Goal: Task Accomplishment & Management: Manage account settings

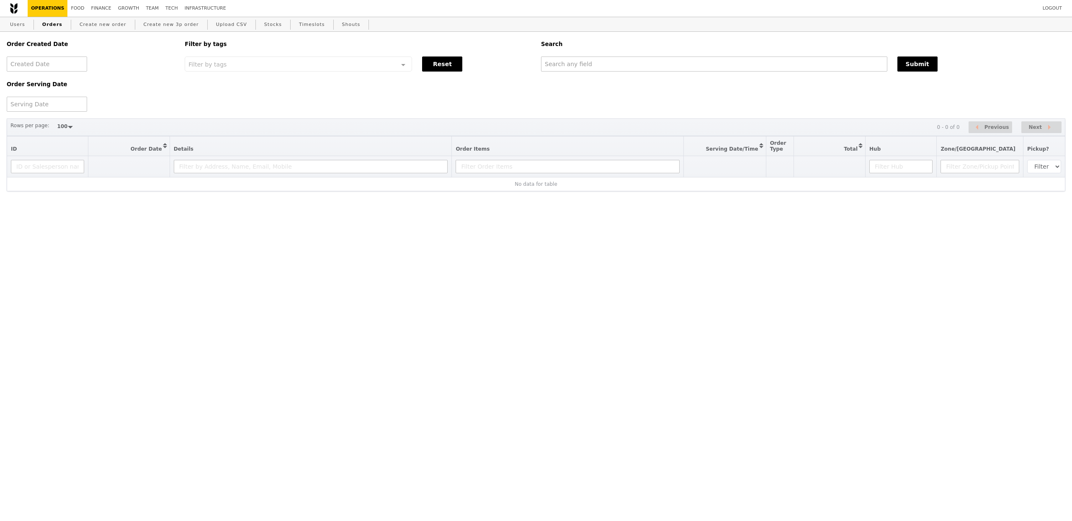
select select "100"
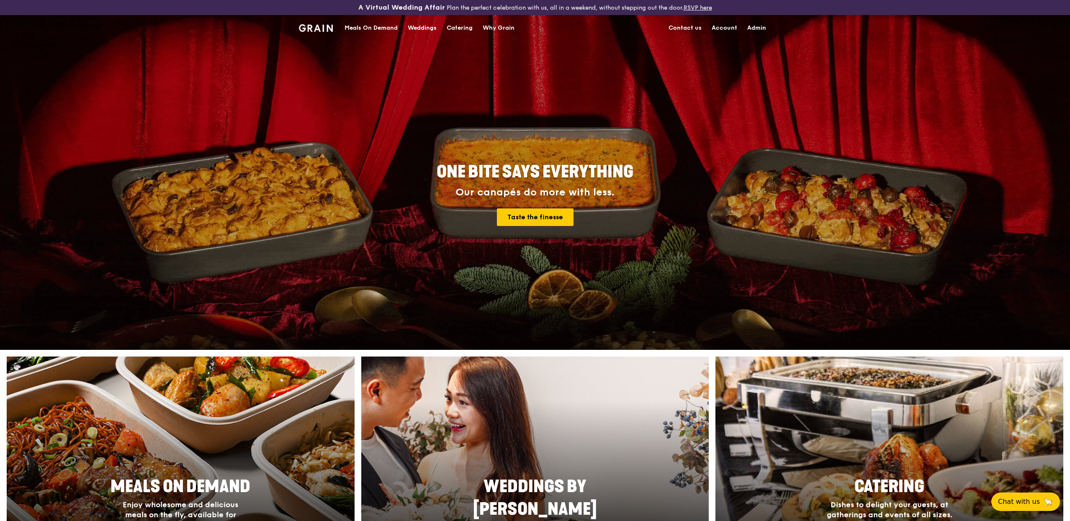
click at [365, 23] on div "Meals On Demand" at bounding box center [371, 27] width 53 height 25
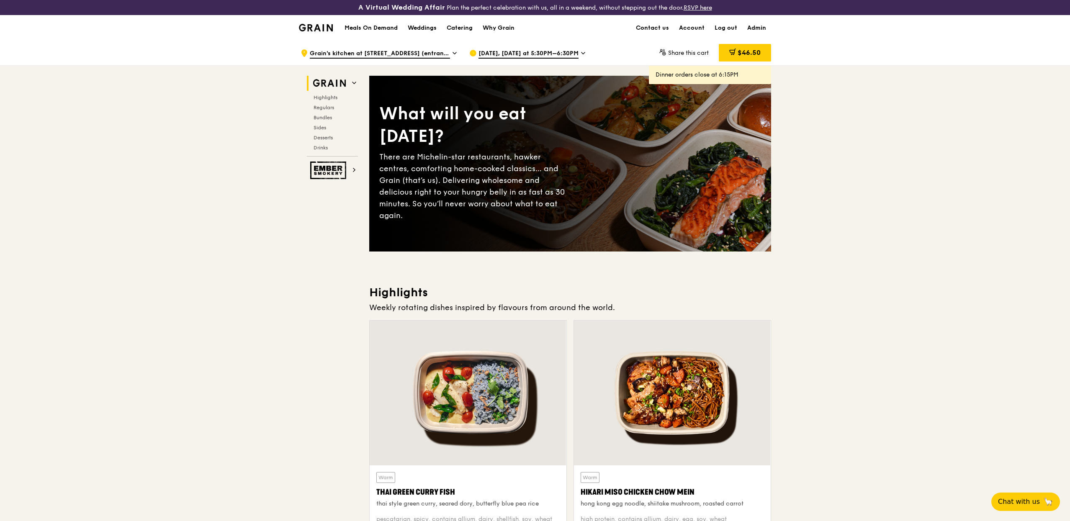
click at [491, 52] on span "Oct 9, Today at 5:30PM–6:30PM" at bounding box center [529, 53] width 100 height 9
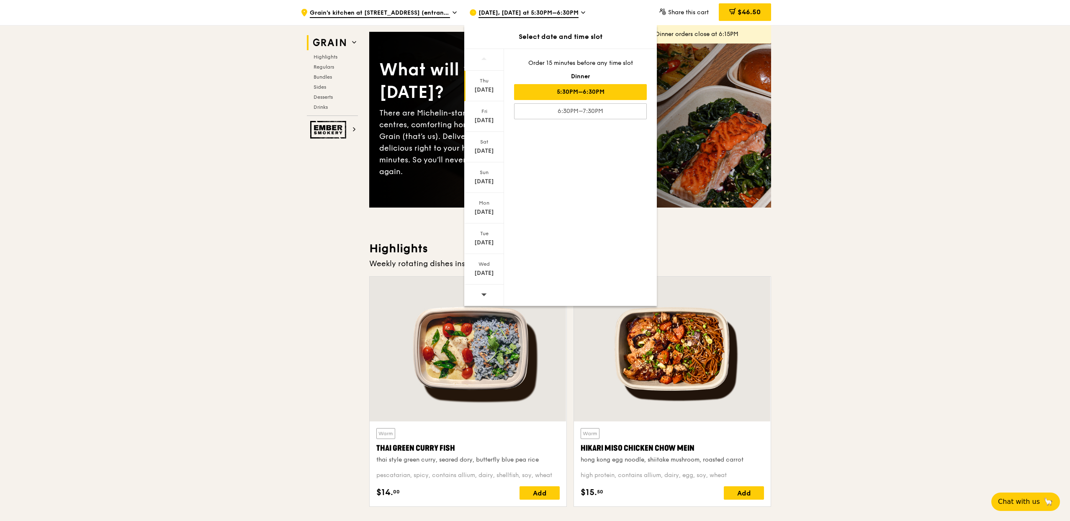
scroll to position [49, 0]
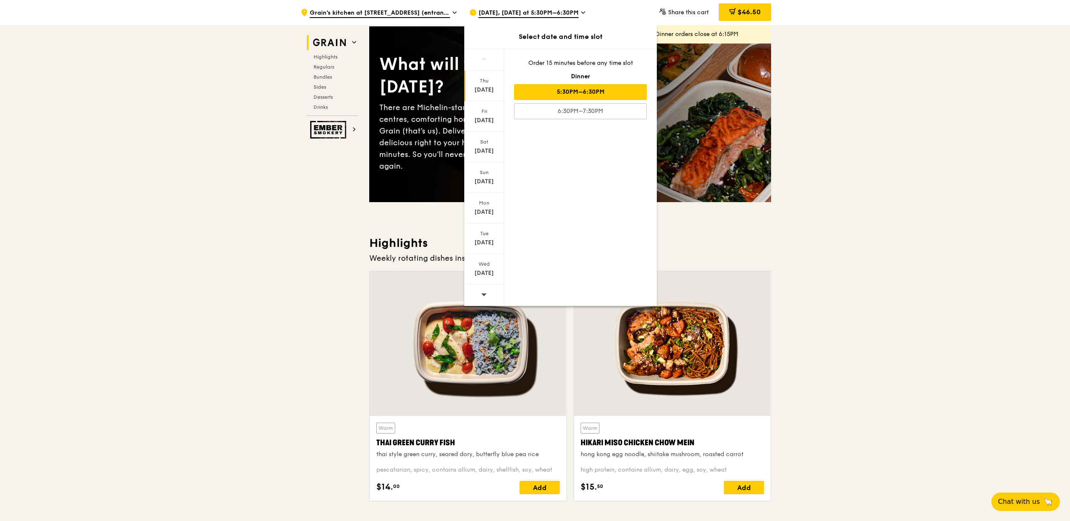
click at [481, 301] on span at bounding box center [484, 295] width 6 height 20
click at [482, 297] on icon at bounding box center [484, 294] width 6 height 6
click at [483, 296] on icon at bounding box center [483, 294] width 5 height 3
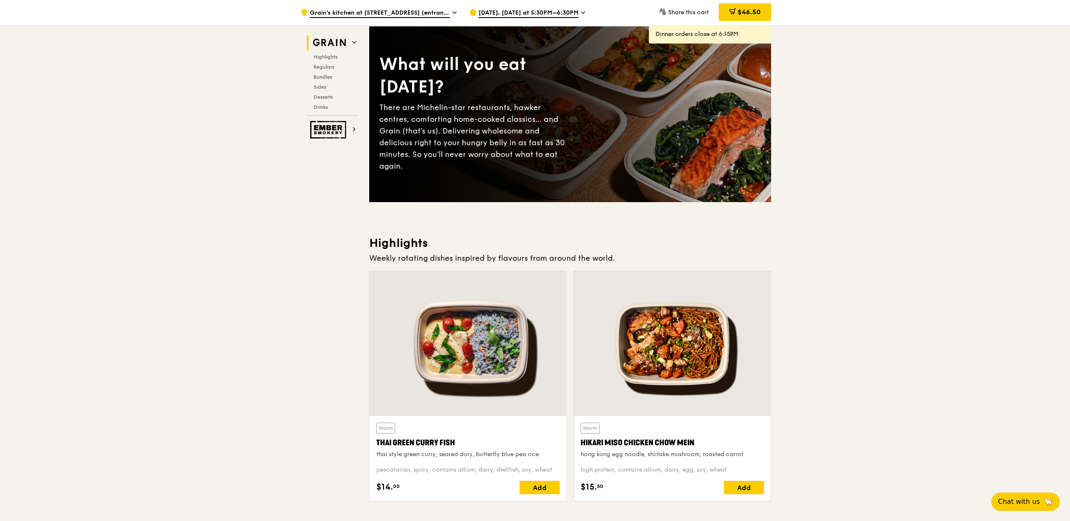
click at [549, 16] on span "Oct 9, Today at 5:30PM–6:30PM" at bounding box center [529, 13] width 100 height 9
click at [555, 14] on span "Oct 9, Today at 5:30PM–6:30PM" at bounding box center [529, 13] width 100 height 9
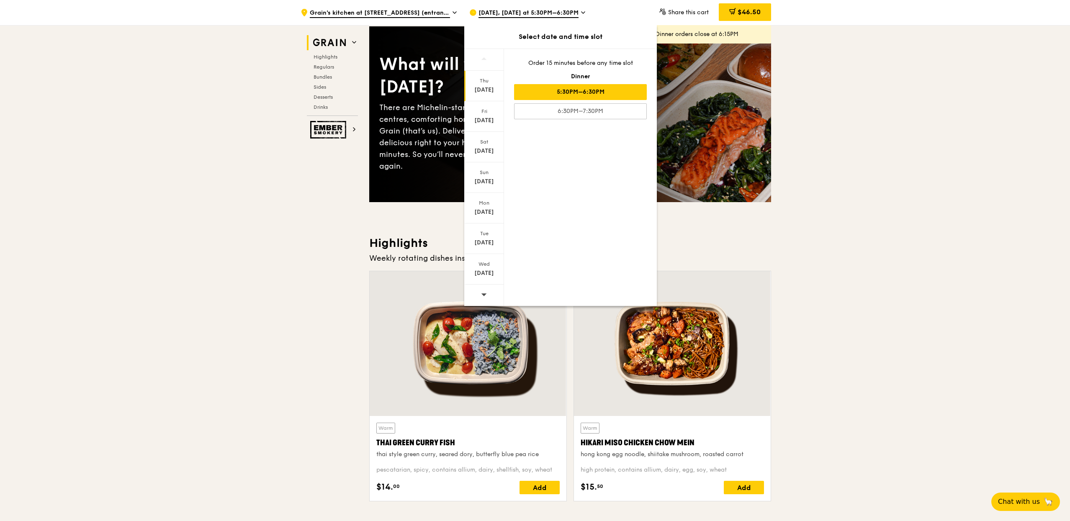
click at [484, 299] on span at bounding box center [484, 295] width 6 height 20
click at [483, 299] on span at bounding box center [484, 295] width 6 height 20
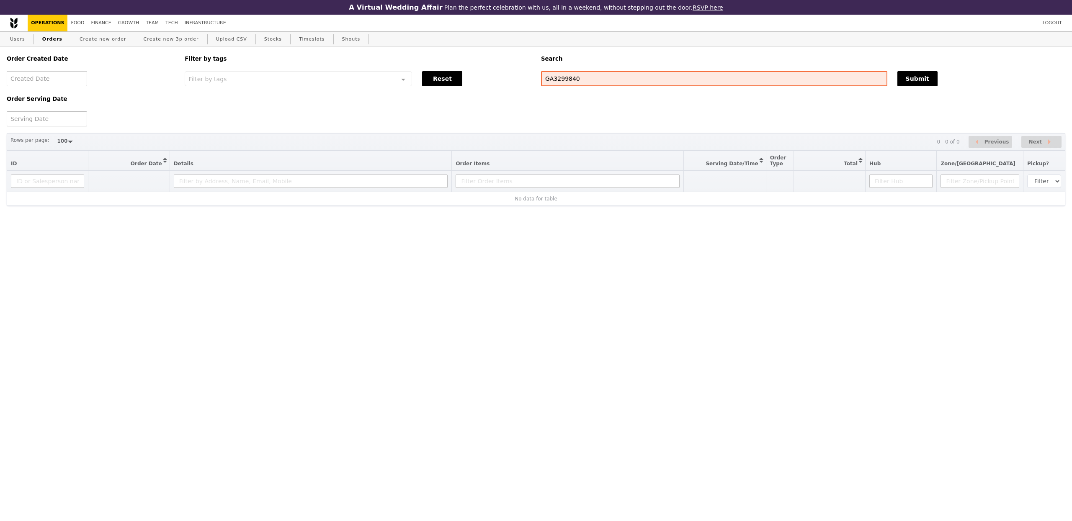
select select "100"
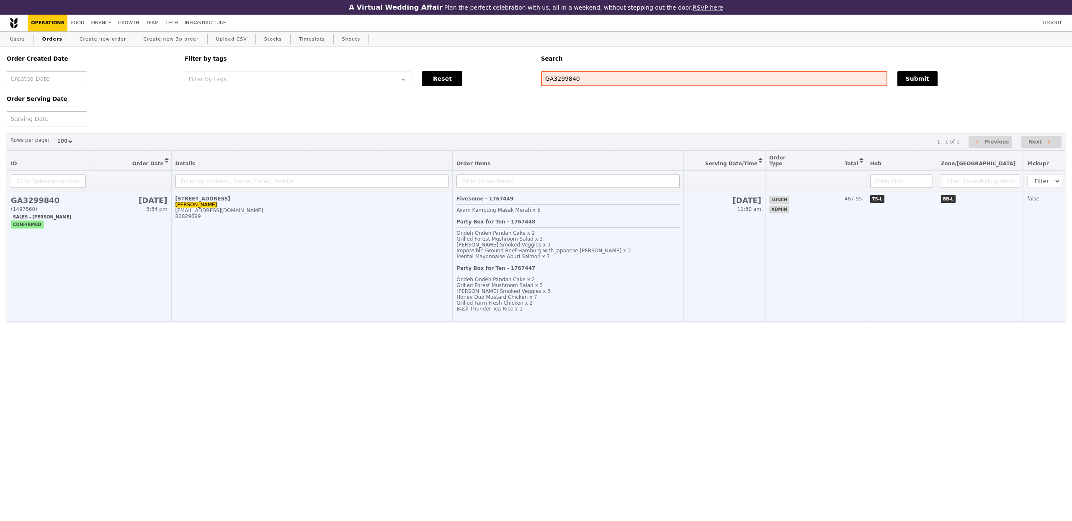
click at [422, 237] on td "18 Jurong Pier Road Angeline Chiong angeline_chiong@yahoo.com 82829699" at bounding box center [311, 257] width 281 height 130
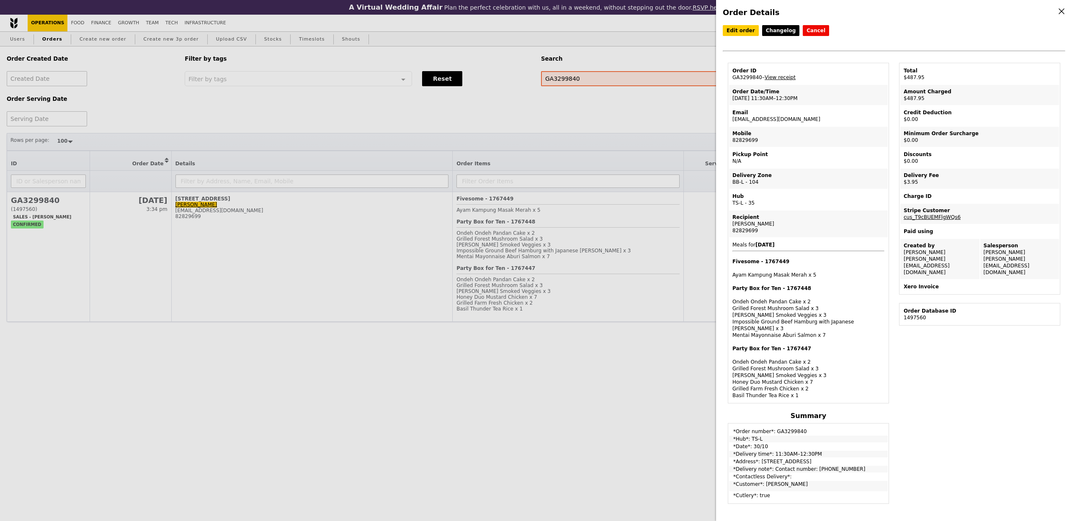
click at [784, 72] on div "Order ID" at bounding box center [808, 70] width 152 height 7
click at [785, 76] on link "View receipt" at bounding box center [780, 78] width 31 height 6
click at [146, 20] on div "Order Details Edit order Changelog Cancel Order ID GA3299840 – View receipt Ord…" at bounding box center [536, 260] width 1072 height 521
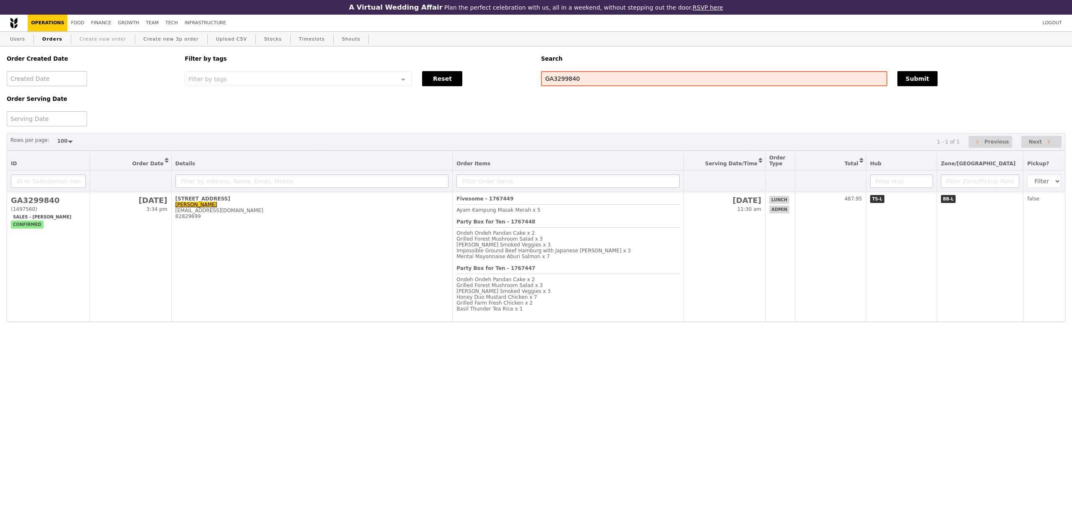
click at [101, 43] on link "Create new order" at bounding box center [103, 39] width 54 height 15
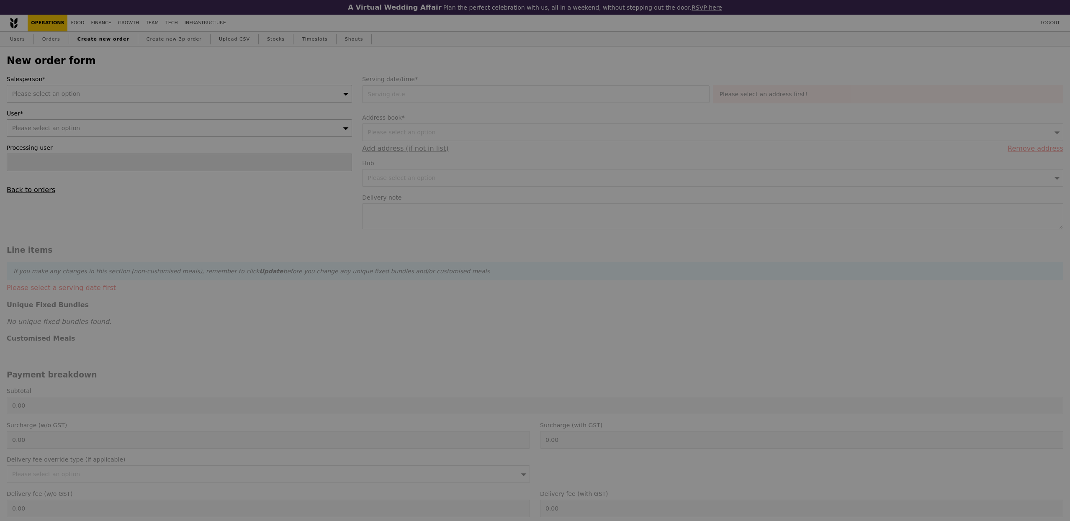
type input "Confirm"
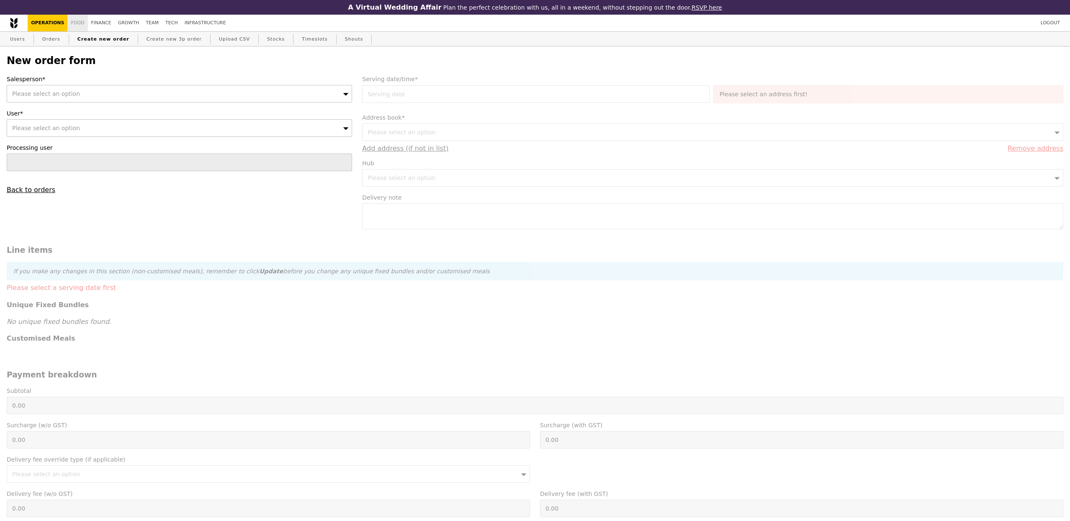
click at [78, 23] on link "Food" at bounding box center [77, 23] width 20 height 17
click at [99, 22] on link "Finance" at bounding box center [101, 23] width 27 height 17
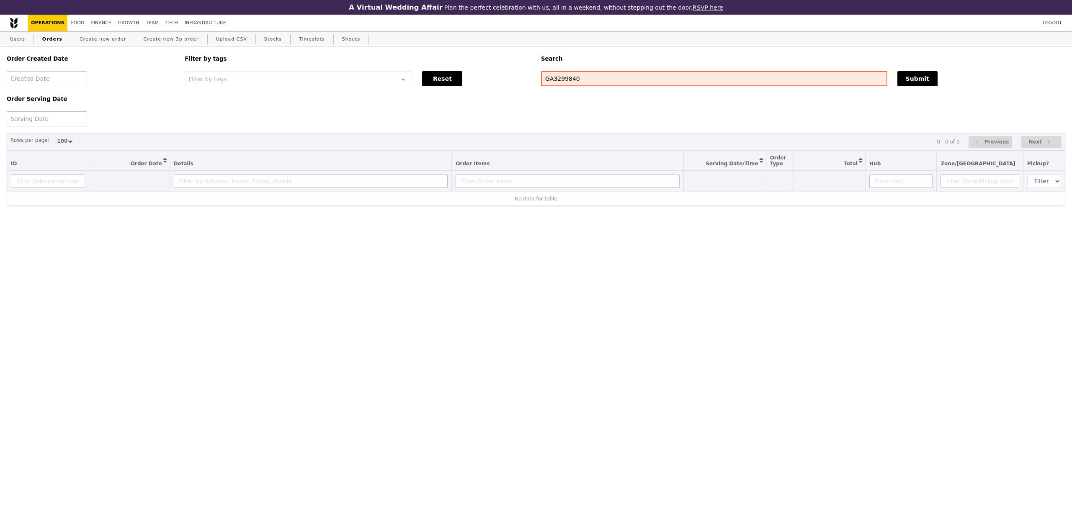
select select "100"
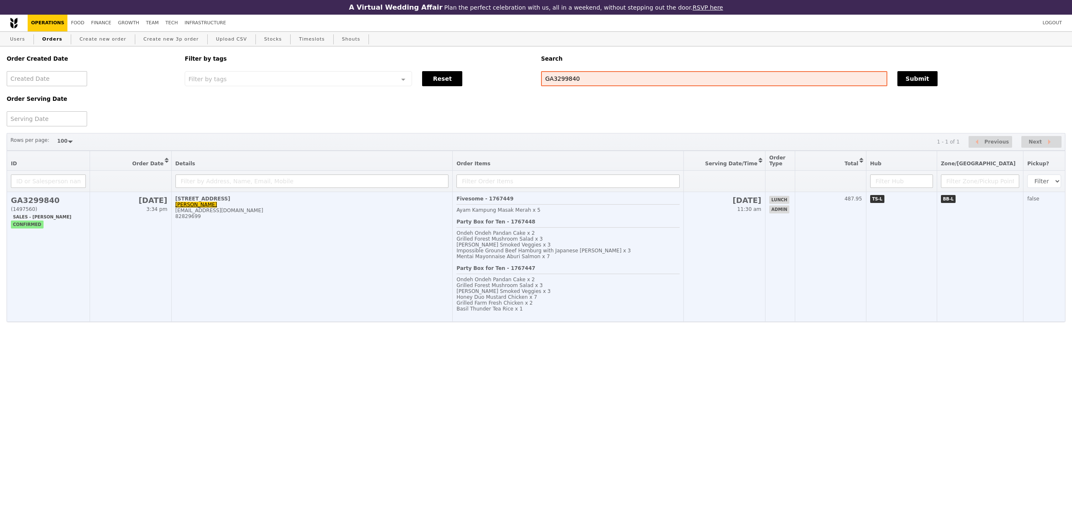
click at [624, 288] on div "Grilled Forest Mushroom Salad x 3" at bounding box center [567, 286] width 223 height 6
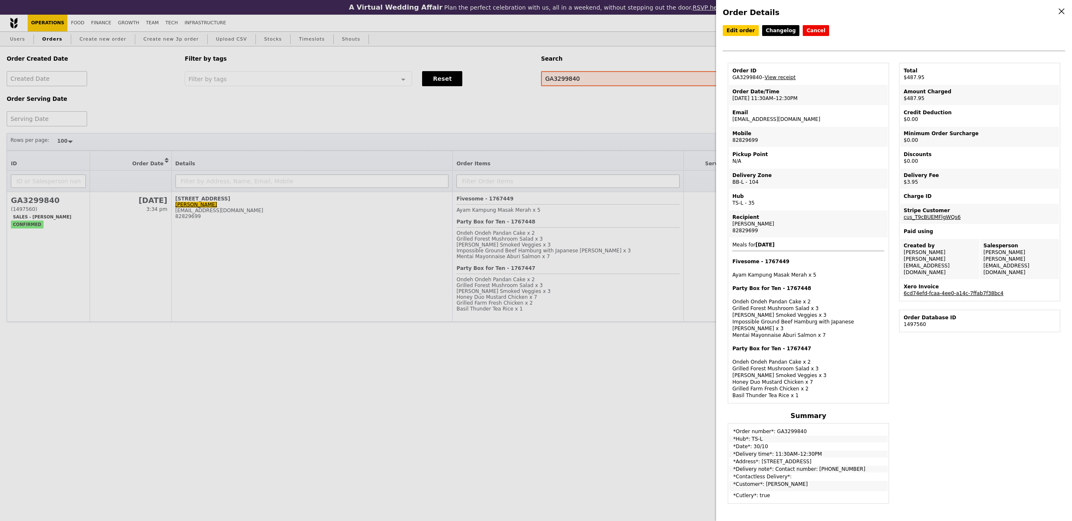
click at [945, 291] on link "6cd74efd-fcaa-4ee0-a14c-7ffab7f38bc4" at bounding box center [954, 294] width 100 height 6
